Goal: Task Accomplishment & Management: Complete application form

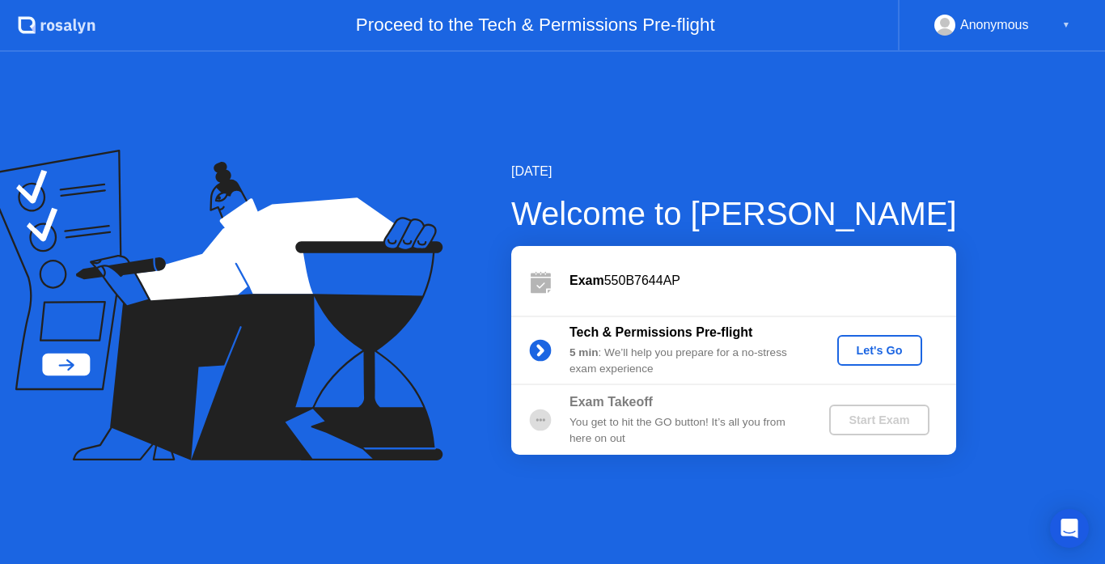
click at [872, 344] on div "Let's Go" at bounding box center [879, 350] width 72 height 13
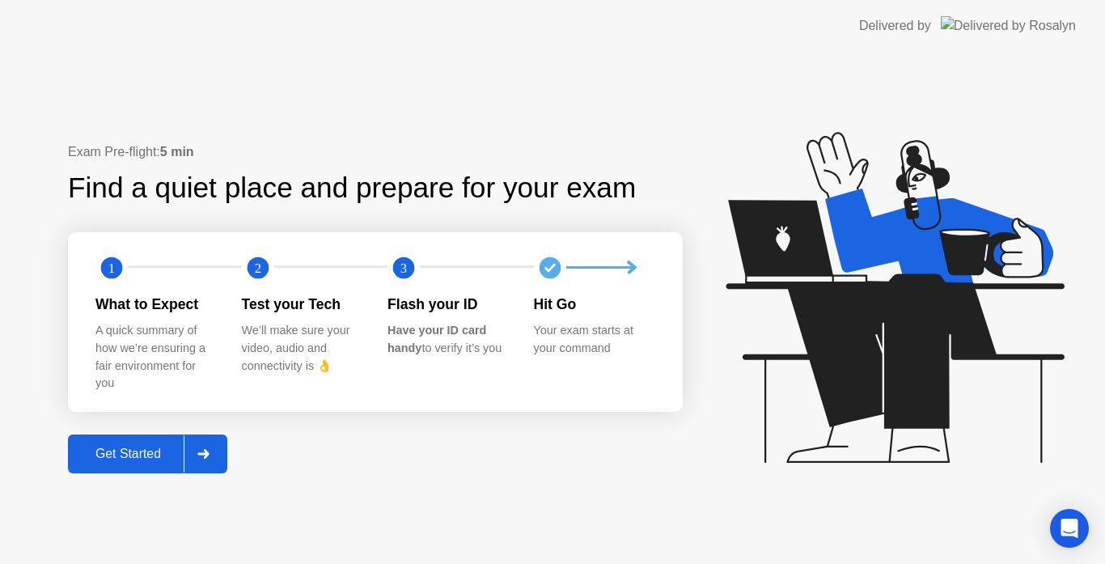
click at [167, 450] on div "Get Started" at bounding box center [128, 453] width 111 height 15
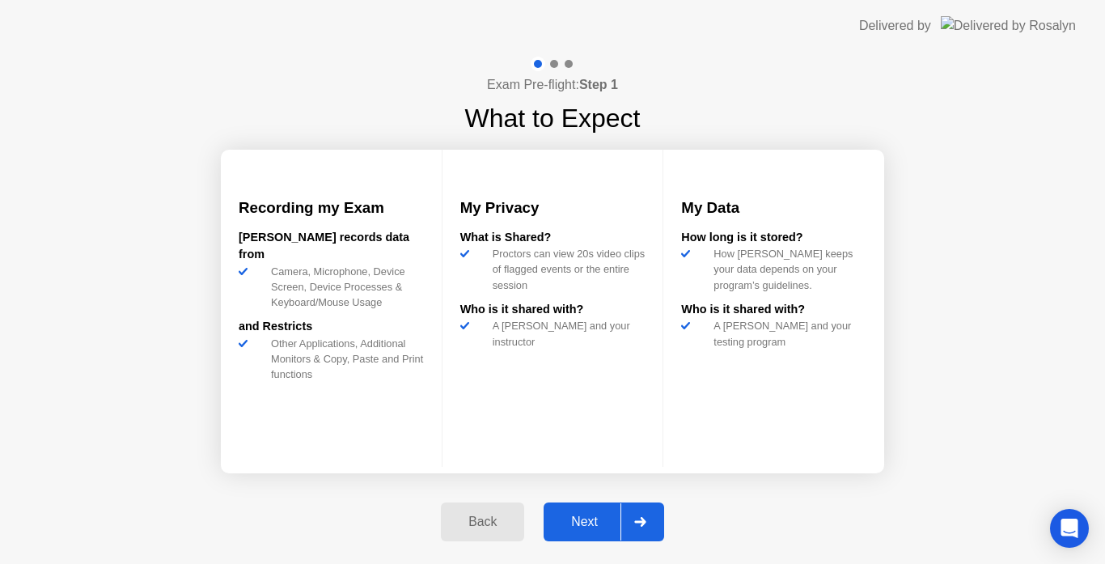
click at [567, 518] on div "Next" at bounding box center [584, 521] width 72 height 15
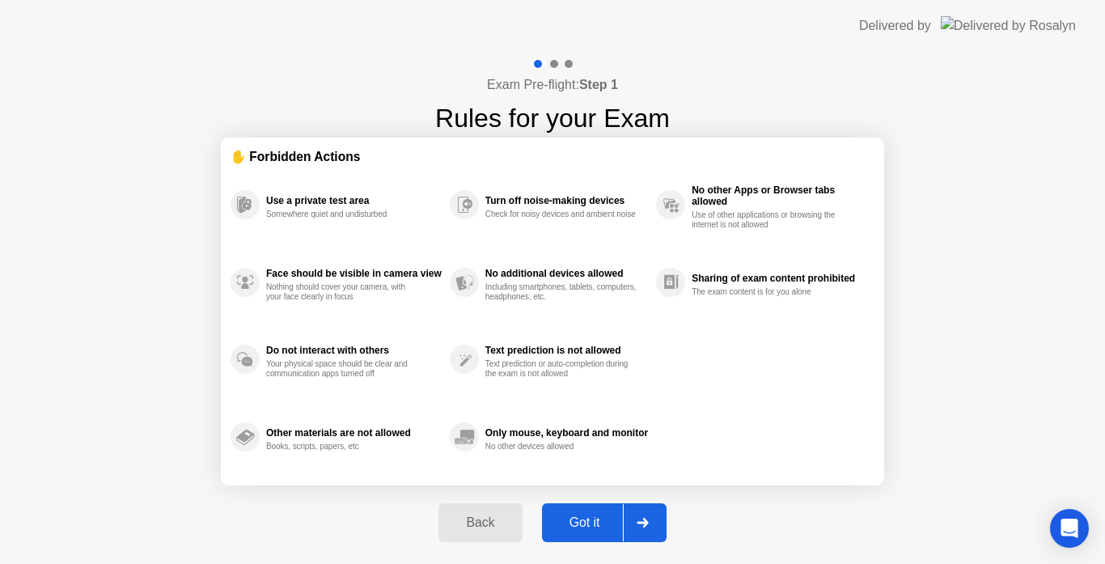
click at [595, 519] on div "Got it" at bounding box center [585, 522] width 76 height 15
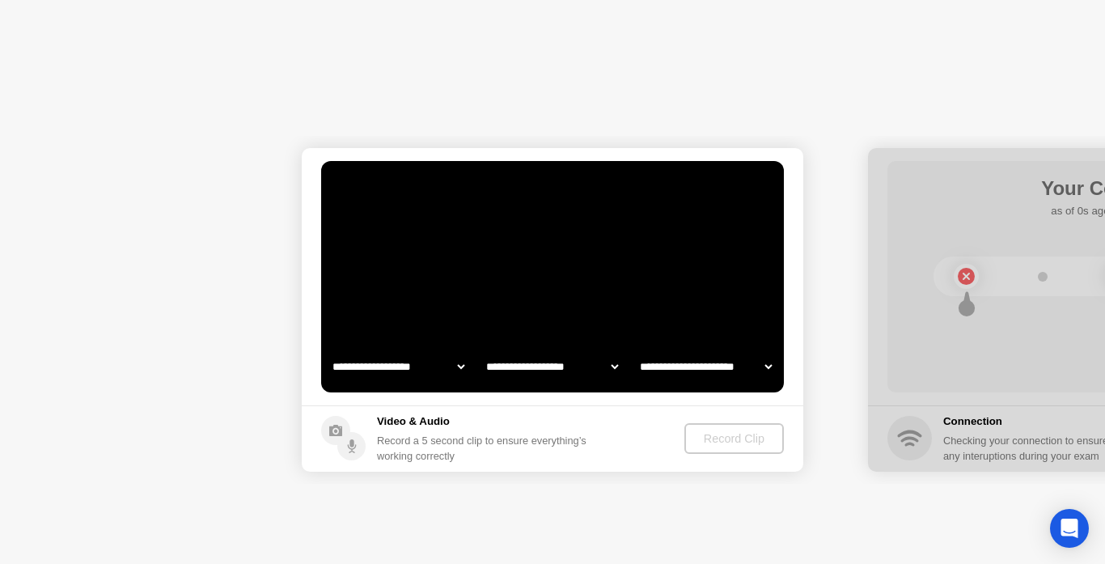
select select "**********"
select select "*******"
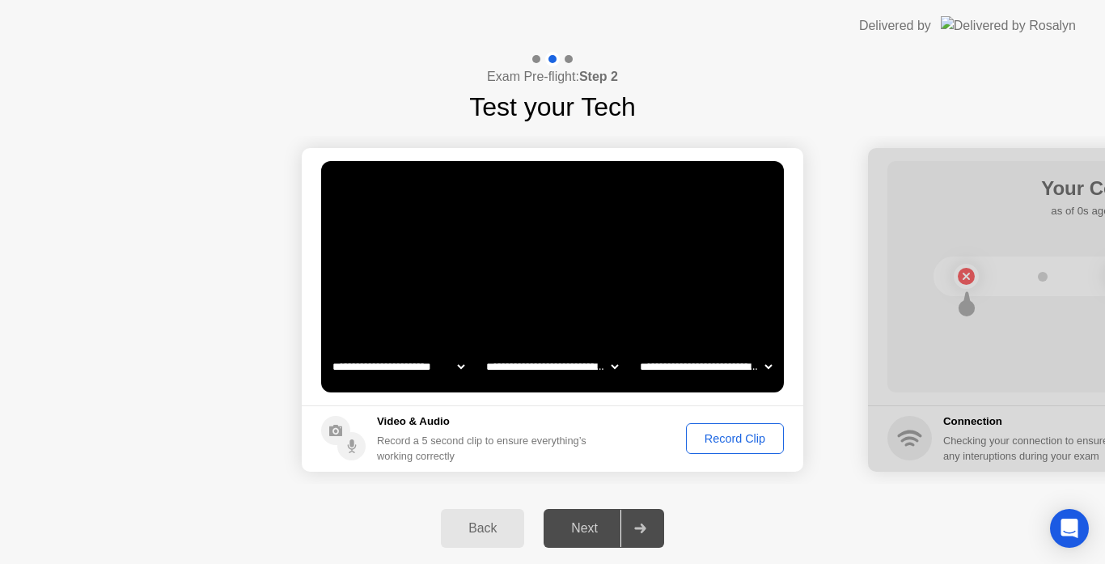
click at [705, 443] on div "Record Clip" at bounding box center [734, 438] width 87 height 13
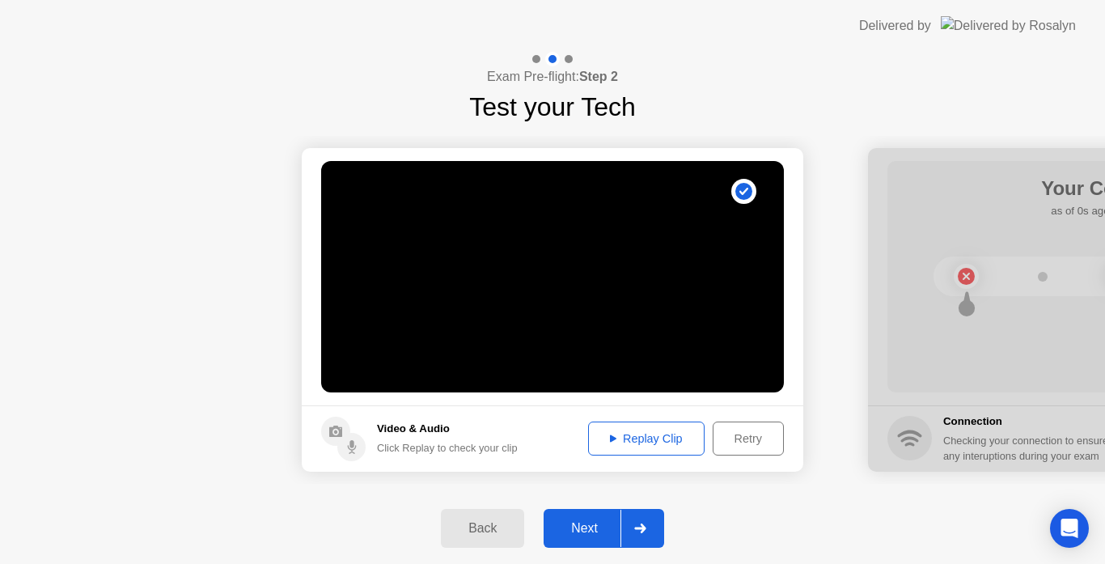
click at [640, 432] on div "Replay Clip" at bounding box center [646, 438] width 105 height 13
click at [600, 437] on div "Replay Clip" at bounding box center [646, 438] width 105 height 13
click at [593, 526] on div "Next" at bounding box center [584, 528] width 72 height 15
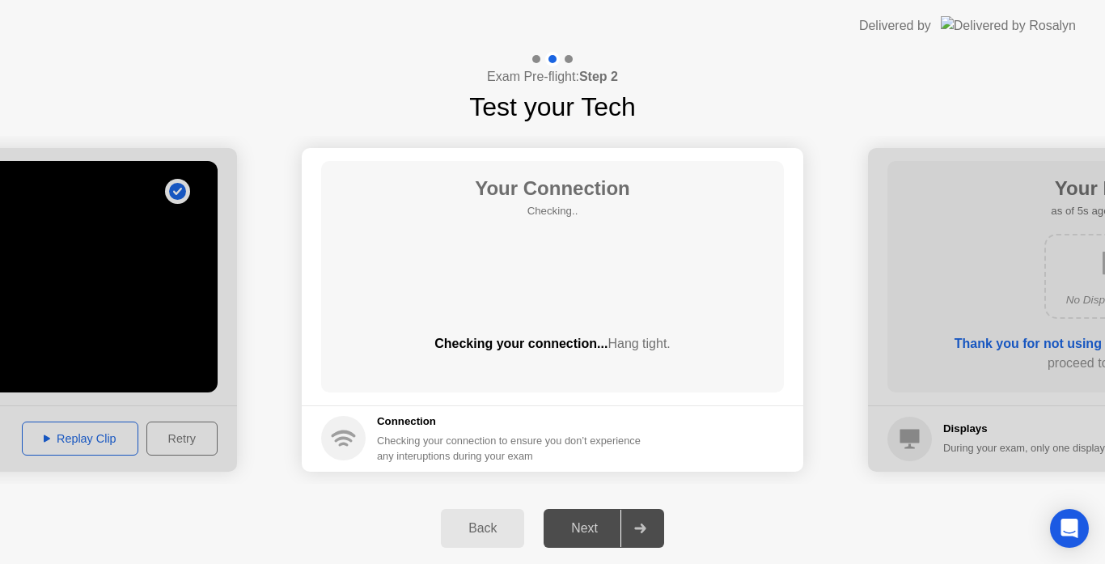
click at [644, 518] on div at bounding box center [639, 527] width 39 height 37
click at [594, 534] on div "Next" at bounding box center [584, 528] width 72 height 15
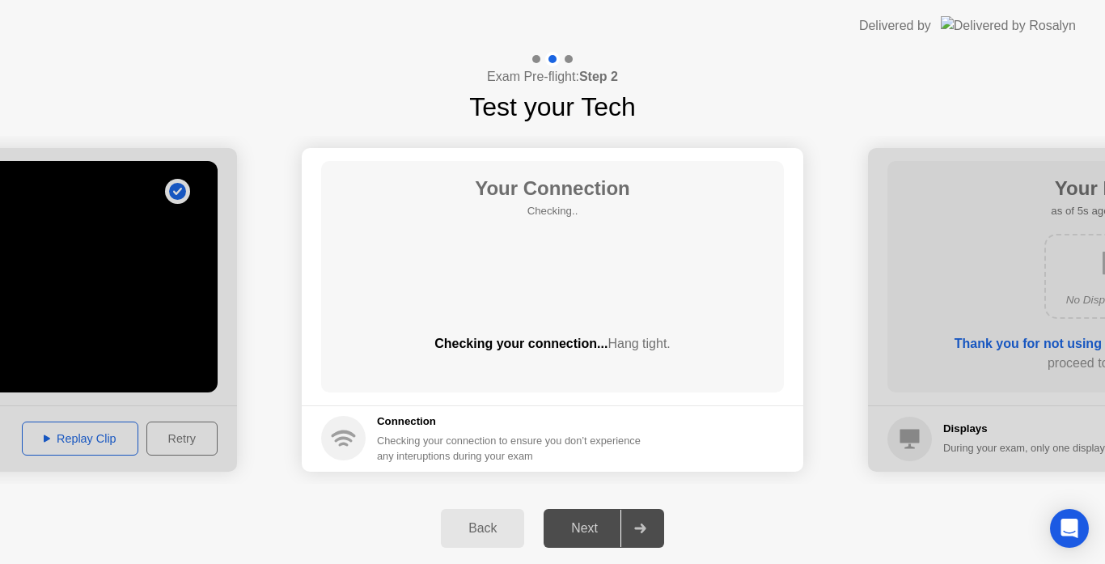
drag, startPoint x: 594, startPoint y: 534, endPoint x: 491, endPoint y: 529, distance: 102.8
click at [491, 529] on div "Back Next" at bounding box center [552, 527] width 1105 height 71
click at [491, 529] on div "Back" at bounding box center [483, 528] width 74 height 15
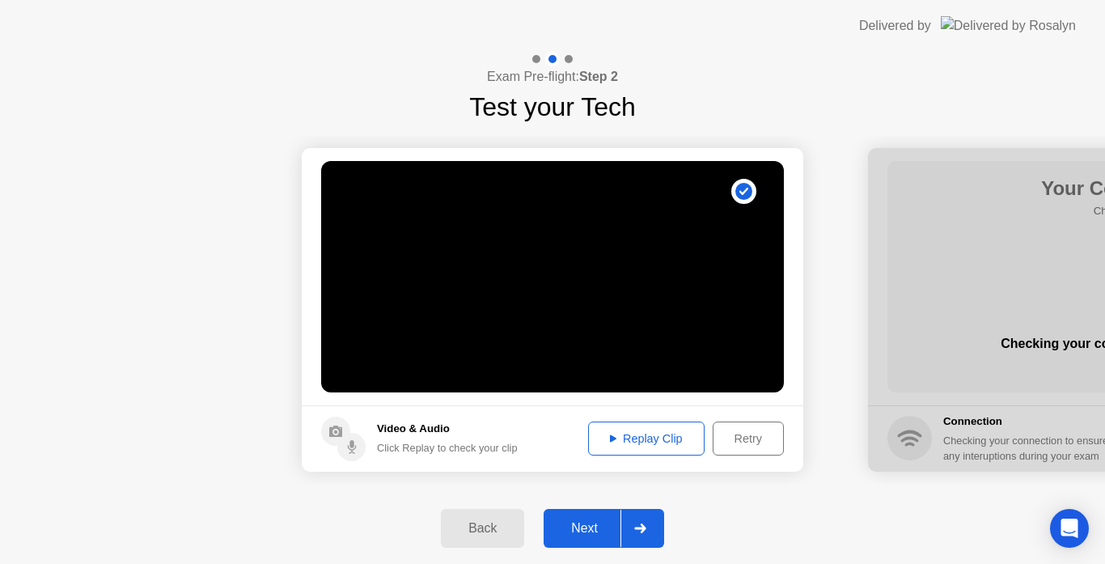
click at [644, 534] on div at bounding box center [639, 527] width 39 height 37
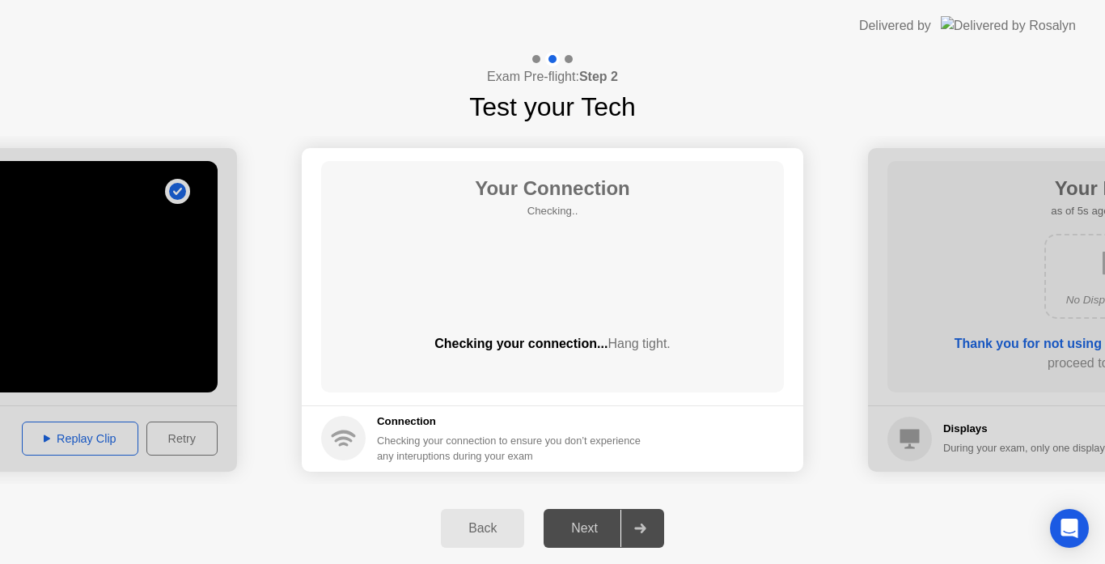
click at [644, 534] on div at bounding box center [639, 527] width 39 height 37
drag, startPoint x: 644, startPoint y: 534, endPoint x: 581, endPoint y: 530, distance: 64.0
click at [581, 530] on div "Next" at bounding box center [584, 528] width 72 height 15
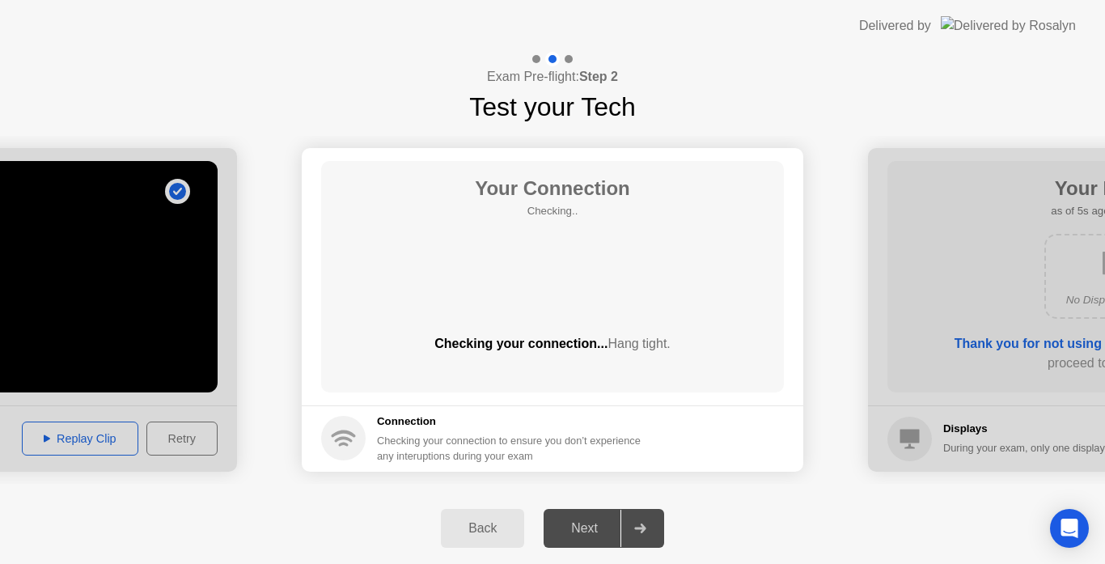
click at [520, 345] on div "Checking your connection... Hang tight." at bounding box center [552, 343] width 463 height 19
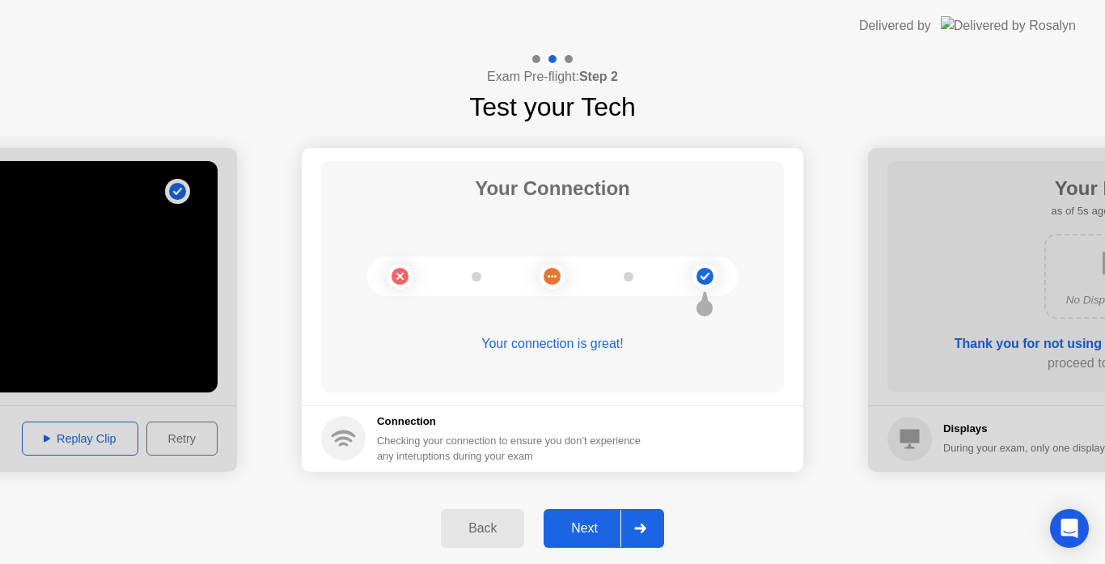
click at [642, 522] on div at bounding box center [639, 527] width 39 height 37
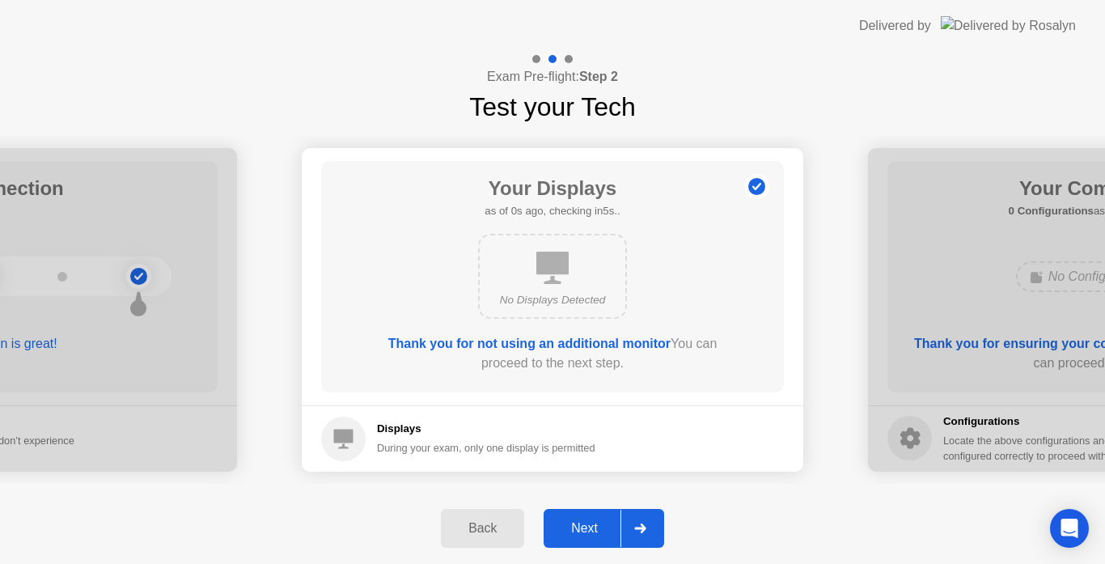
click at [642, 522] on div at bounding box center [639, 527] width 39 height 37
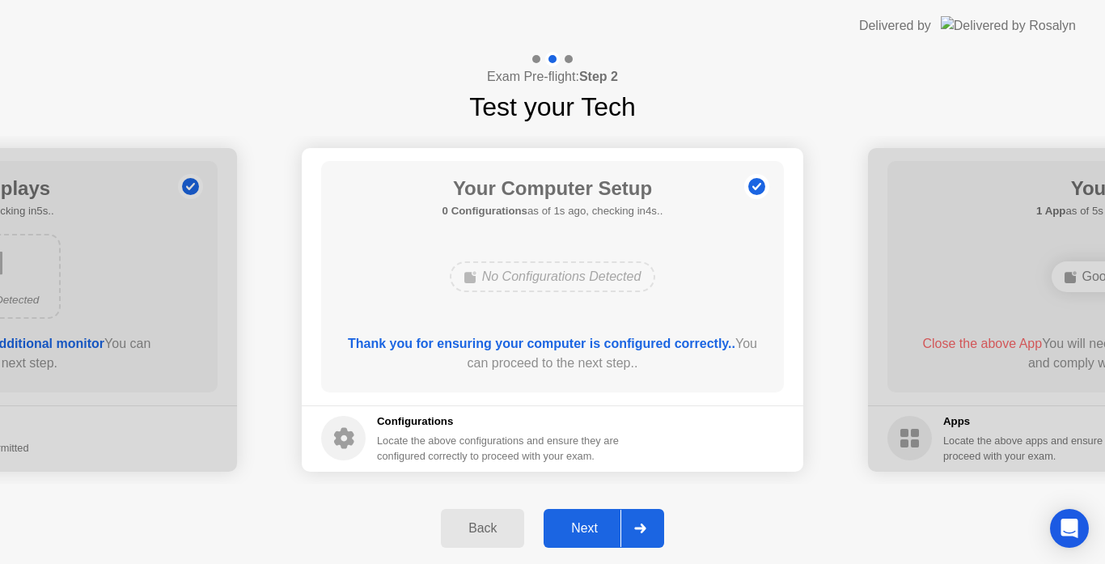
click at [496, 528] on div "Back" at bounding box center [483, 528] width 74 height 15
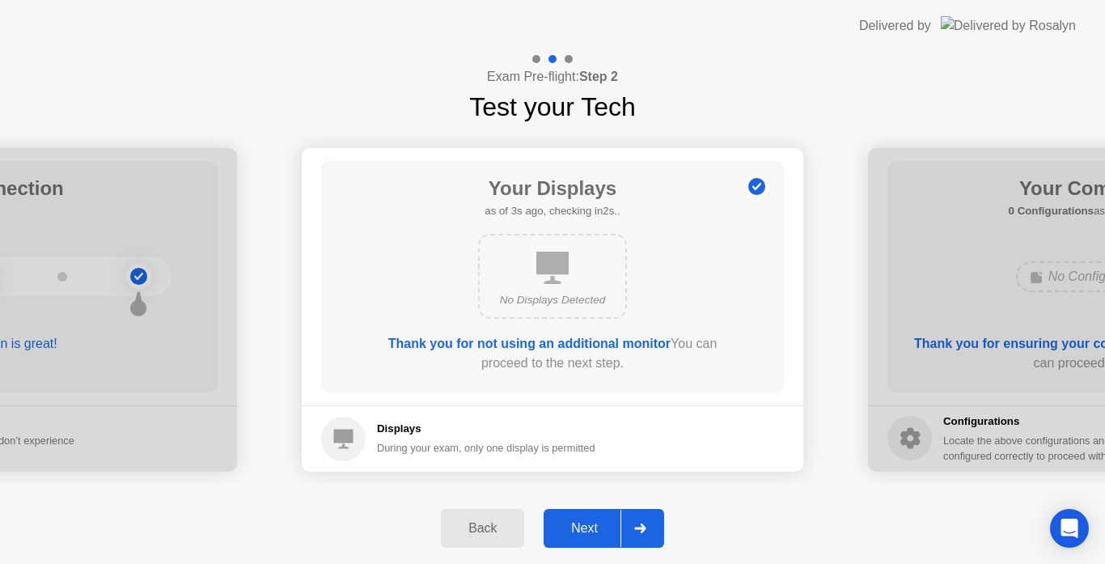
click at [644, 521] on div at bounding box center [639, 527] width 39 height 37
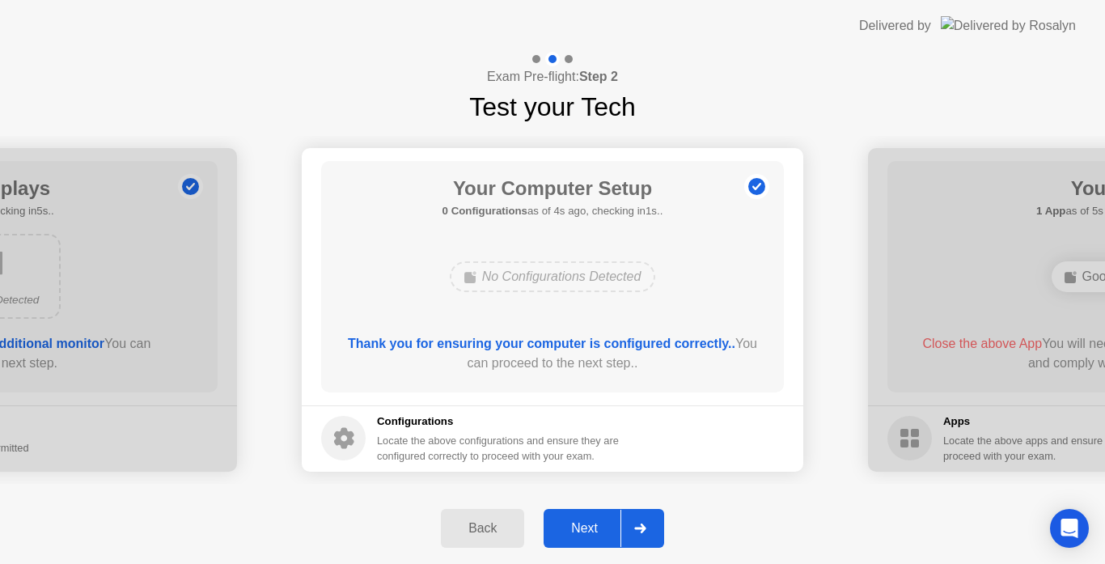
click at [644, 521] on div at bounding box center [639, 527] width 39 height 37
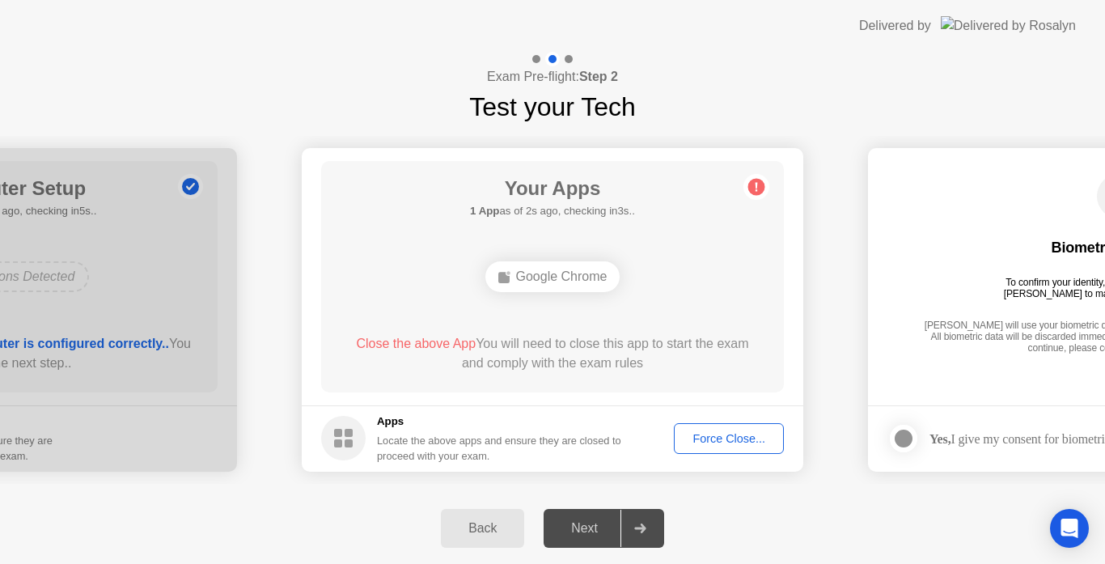
click at [644, 520] on div at bounding box center [639, 527] width 39 height 37
click at [721, 425] on button "Force Close..." at bounding box center [729, 438] width 110 height 31
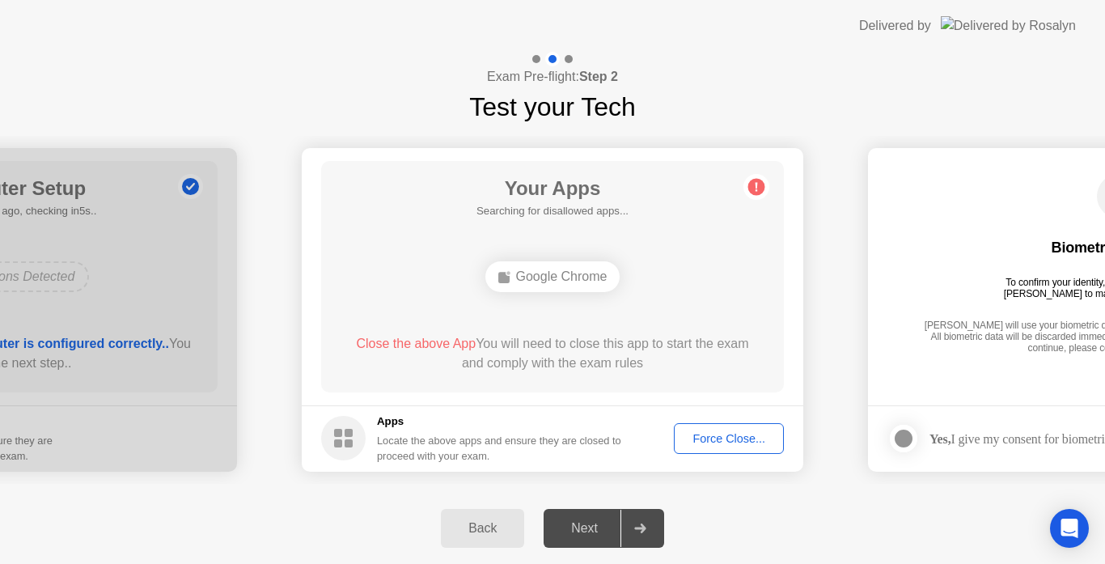
click at [706, 447] on button "Force Close..." at bounding box center [729, 438] width 110 height 31
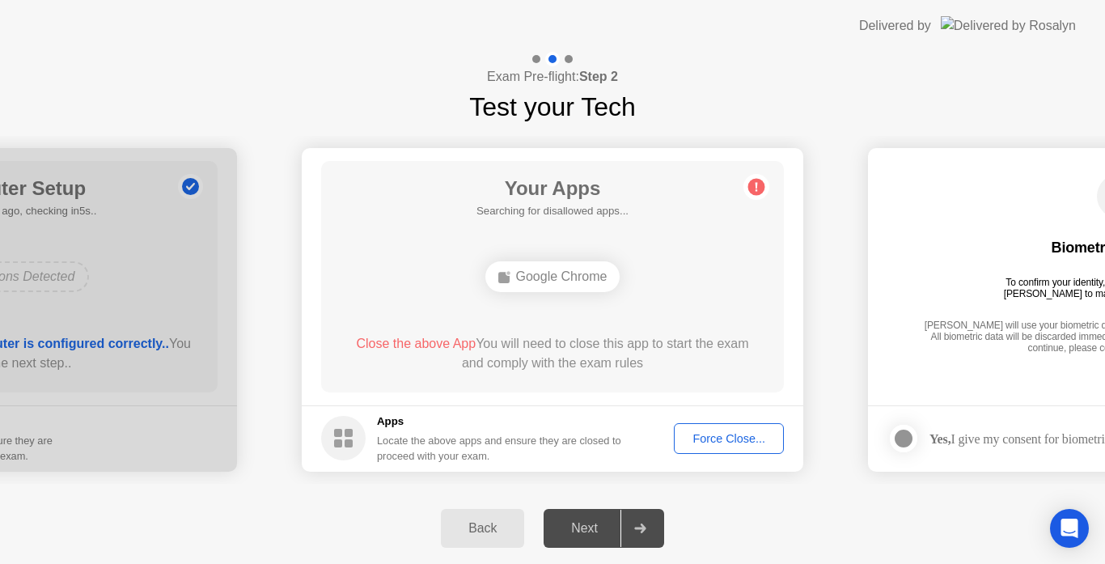
click at [631, 518] on div at bounding box center [639, 527] width 39 height 37
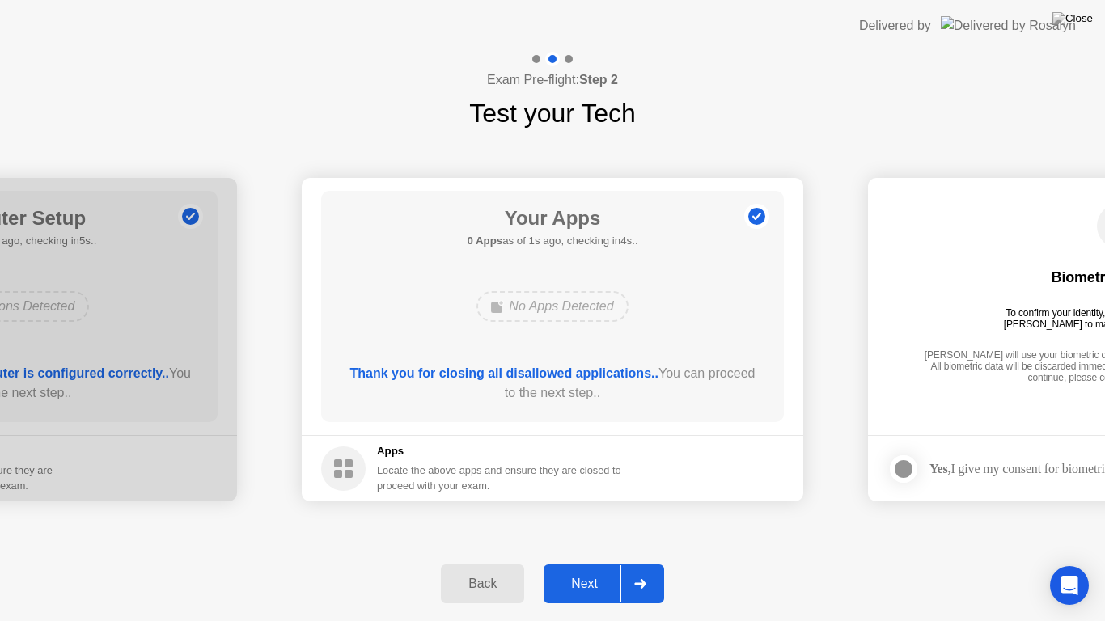
click at [601, 563] on div "Next" at bounding box center [584, 584] width 72 height 15
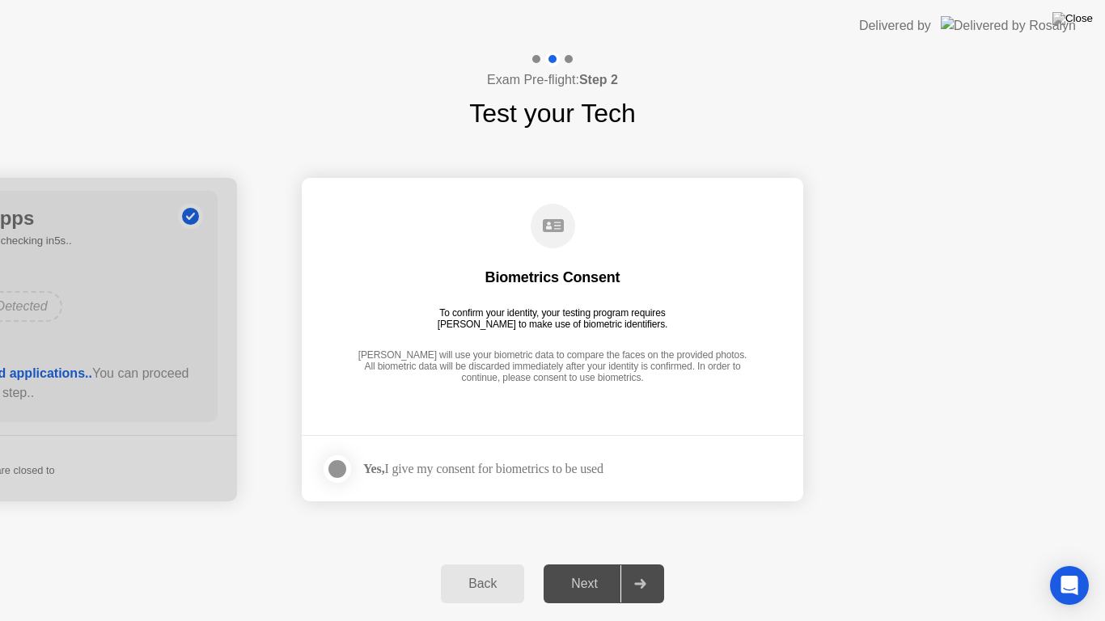
click at [340, 472] on div at bounding box center [336, 468] width 19 height 19
click at [579, 563] on div "Next" at bounding box center [584, 584] width 72 height 15
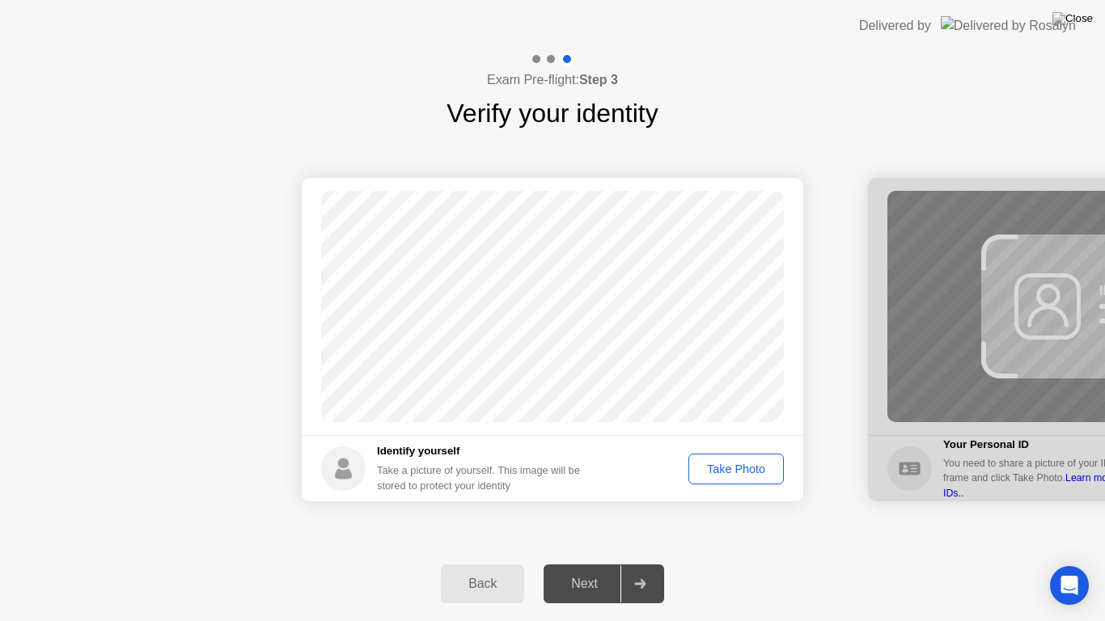
click at [723, 467] on div "Take Photo" at bounding box center [736, 469] width 84 height 13
click at [596, 563] on div "Next" at bounding box center [584, 584] width 72 height 15
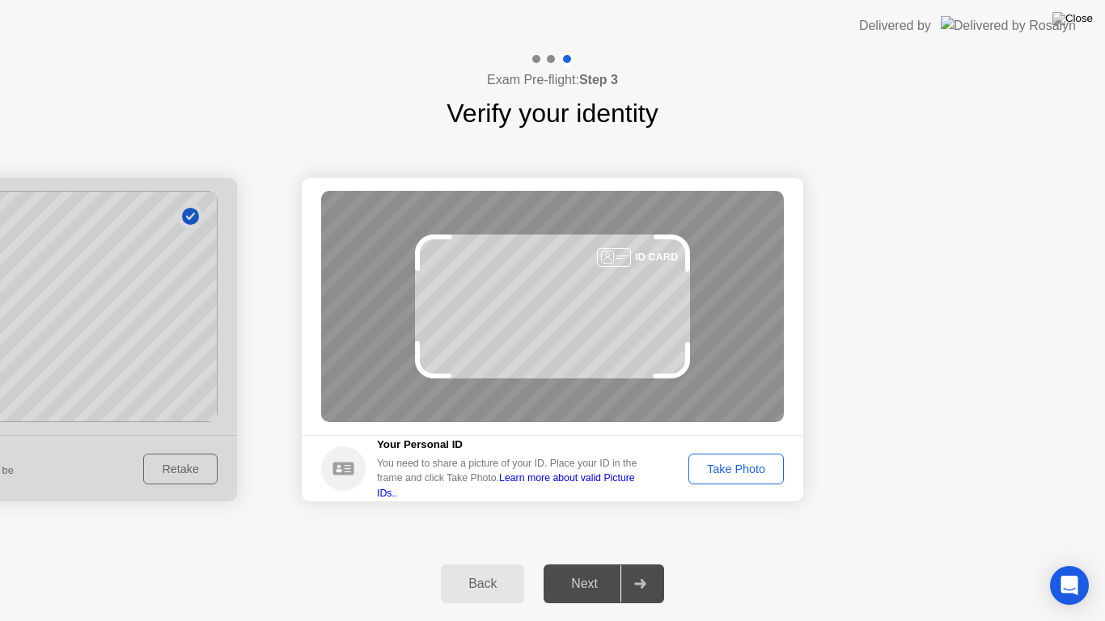
click at [732, 471] on div "Take Photo" at bounding box center [736, 469] width 84 height 13
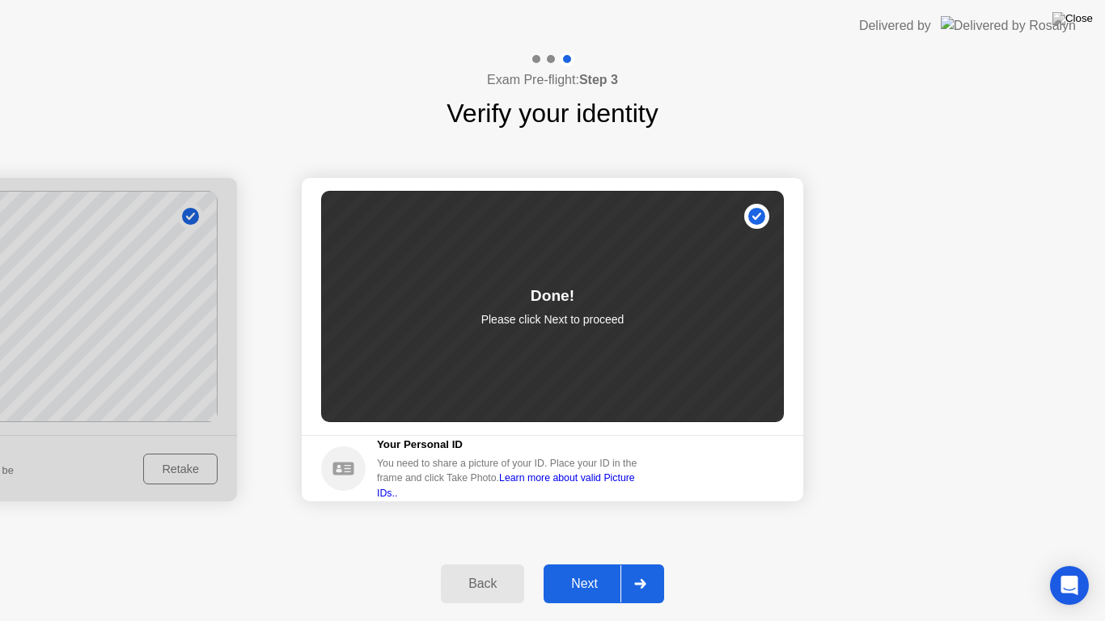
click at [638, 563] on div at bounding box center [639, 583] width 39 height 37
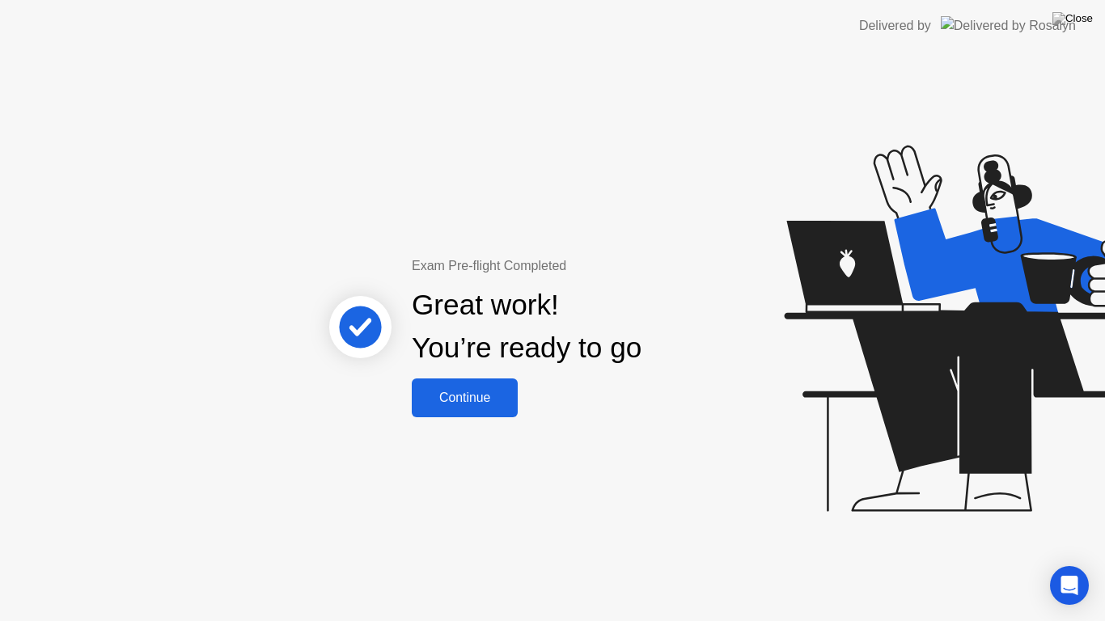
click at [446, 391] on div "Continue" at bounding box center [464, 398] width 96 height 15
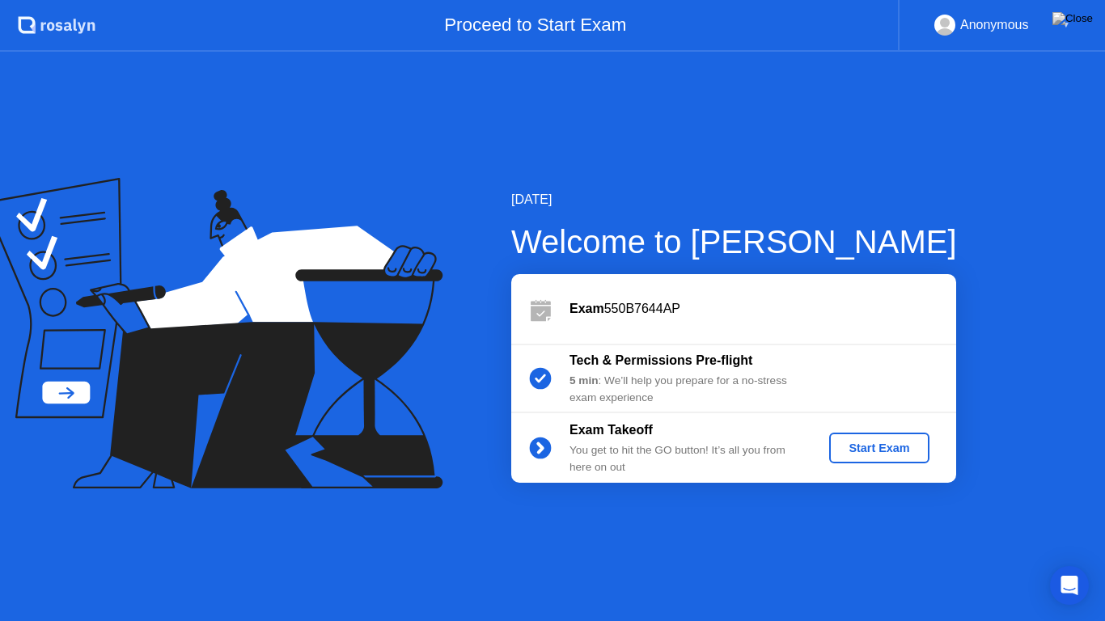
click at [844, 437] on button "Start Exam" at bounding box center [878, 448] width 99 height 31
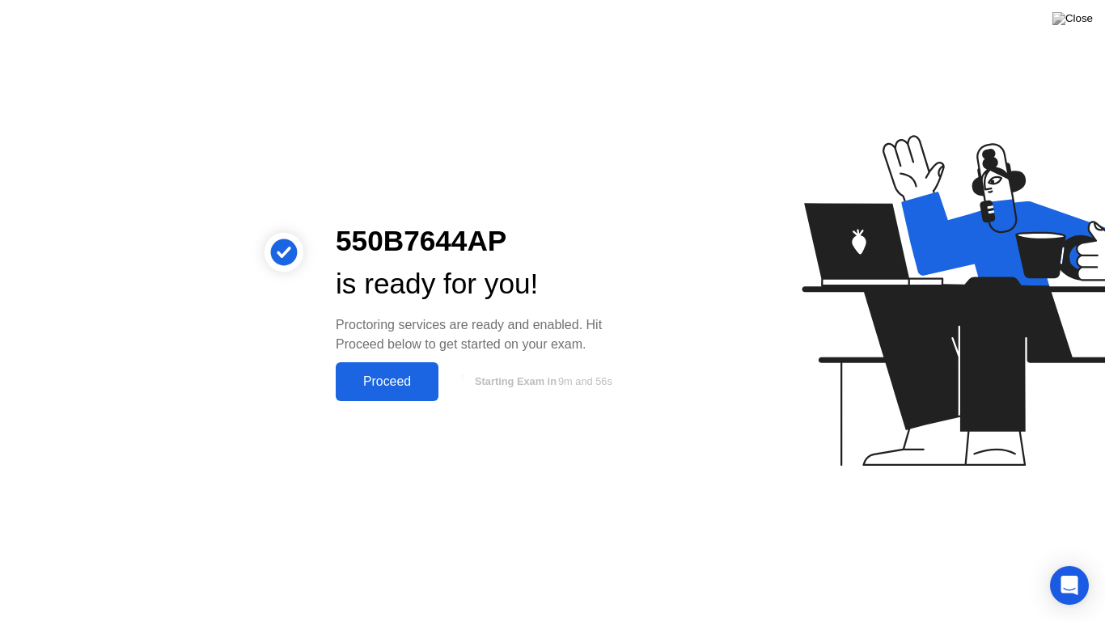
click at [399, 374] on div "Proceed" at bounding box center [386, 381] width 93 height 15
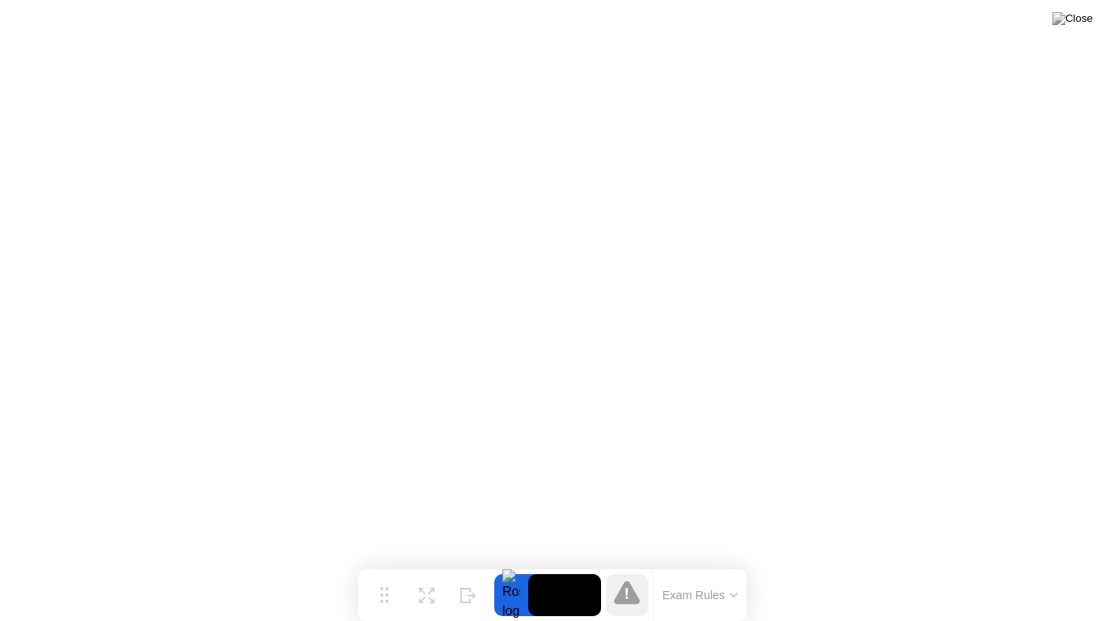
click at [676, 563] on button "Exam Rules" at bounding box center [700, 595] width 86 height 15
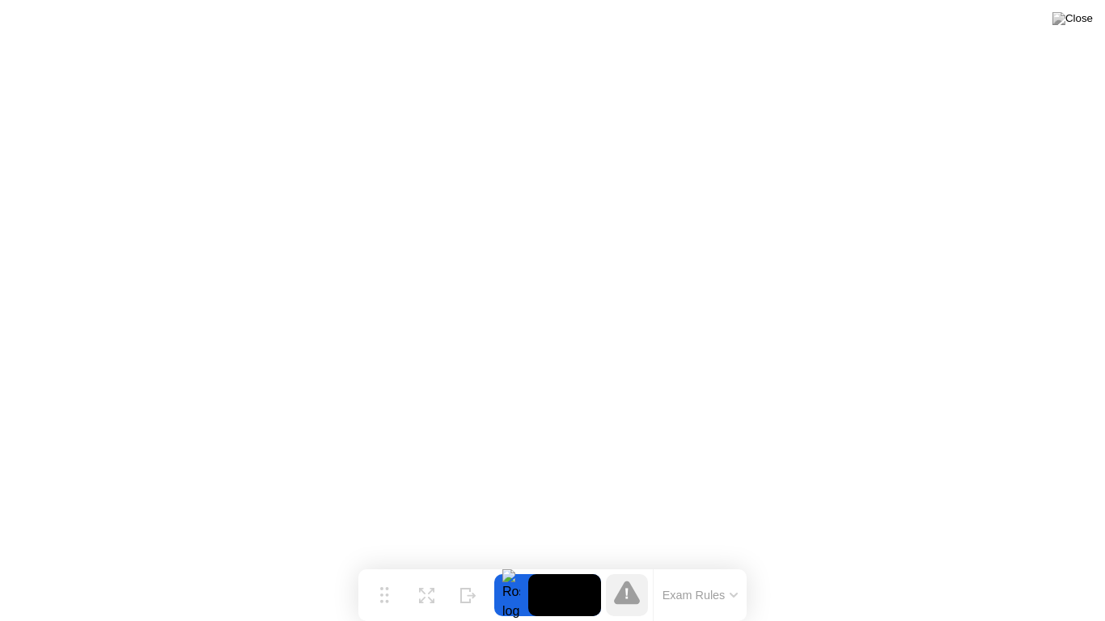
click at [564, 563] on video at bounding box center [564, 595] width 73 height 42
click at [509, 563] on div at bounding box center [511, 595] width 34 height 42
